Goal: Transaction & Acquisition: Purchase product/service

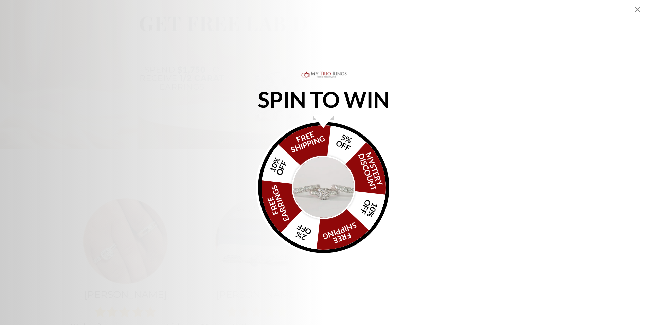
scroll to position [374, 0]
click at [635, 11] on icon "Close popup" at bounding box center [638, 9] width 8 height 8
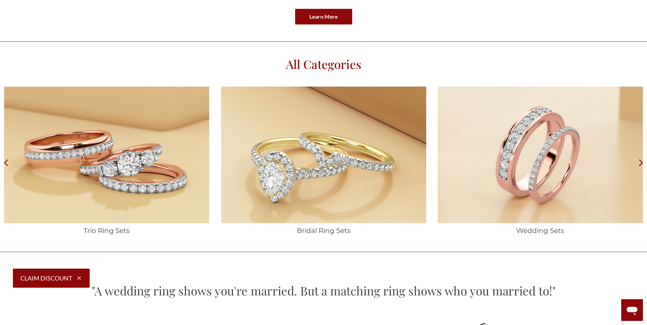
scroll to position [1189, 0]
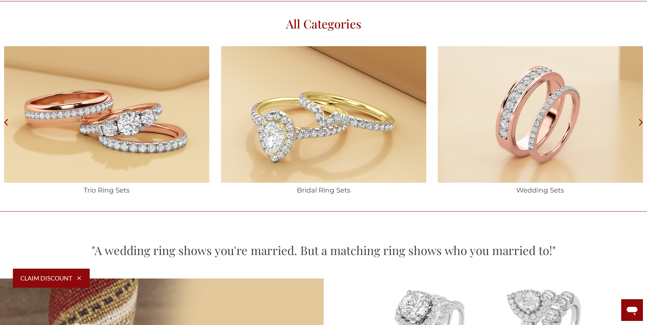
click at [105, 191] on h1 "Trio Ring Sets" at bounding box center [106, 190] width 213 height 8
click at [96, 144] on img at bounding box center [106, 114] width 205 height 137
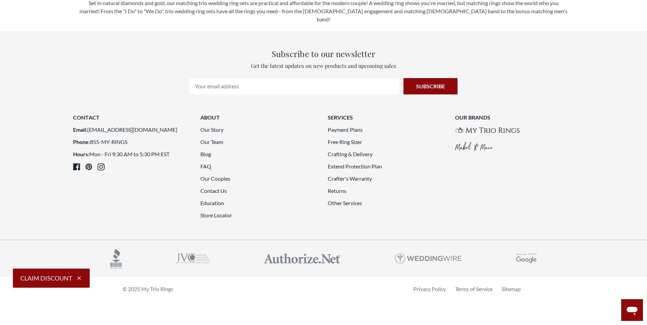
scroll to position [1937, 0]
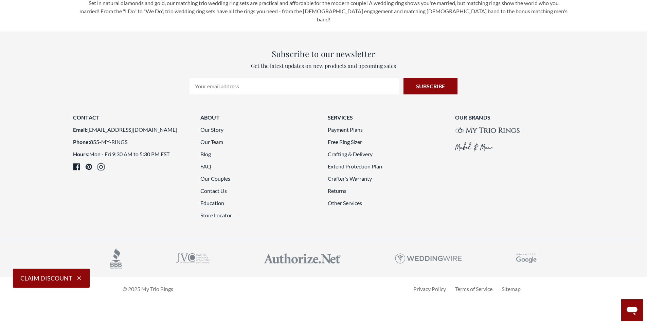
scroll to position [1945, 0]
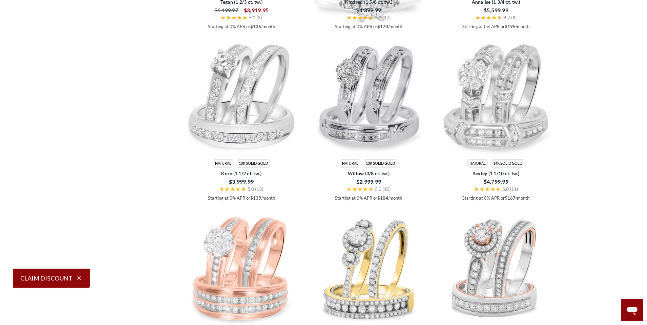
scroll to position [1028, 0]
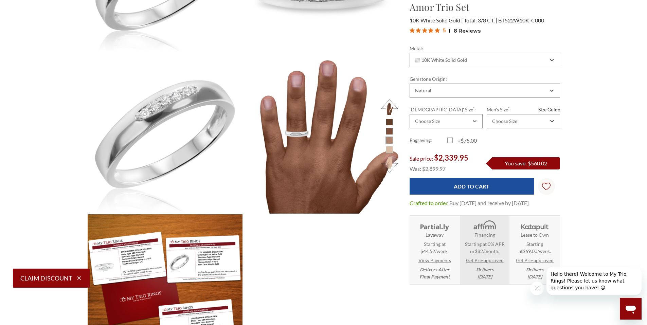
scroll to position [476, 0]
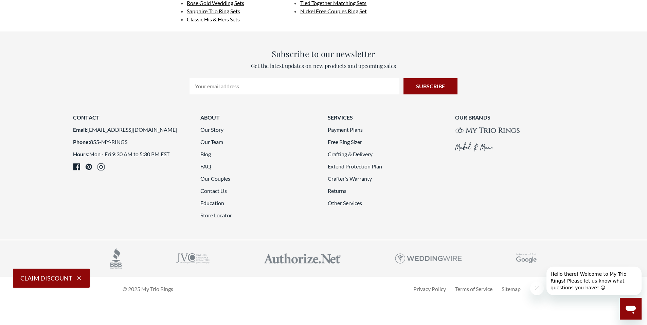
scroll to position [1945, 0]
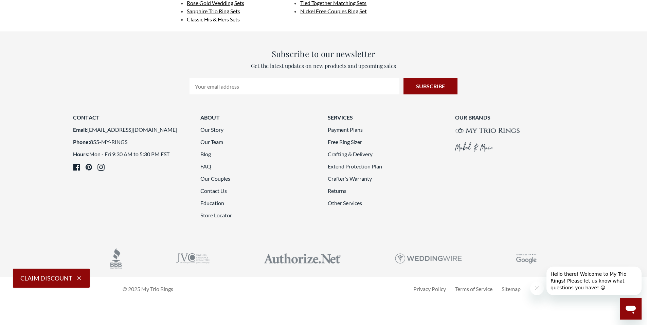
scroll to position [1707, 0]
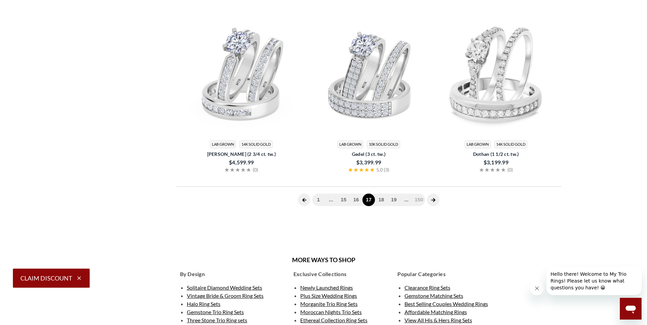
scroll to position [280, 0]
